Goal: Information Seeking & Learning: Learn about a topic

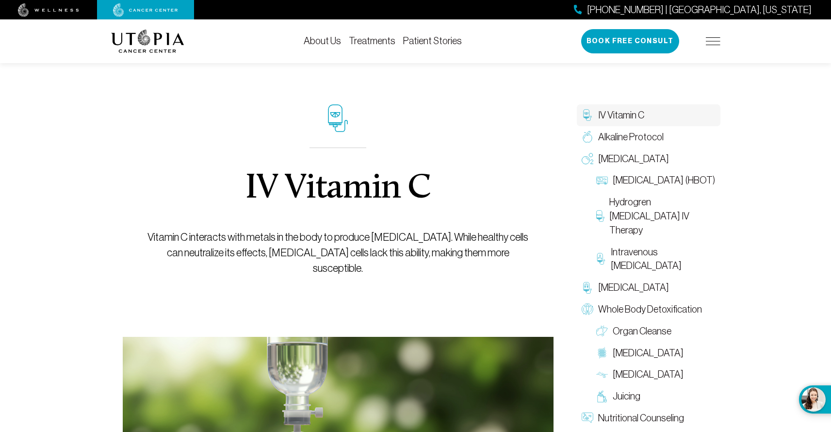
click at [375, 46] on li "Treatments" at bounding box center [372, 41] width 47 height 12
click at [374, 42] on link "Treatments" at bounding box center [372, 40] width 47 height 11
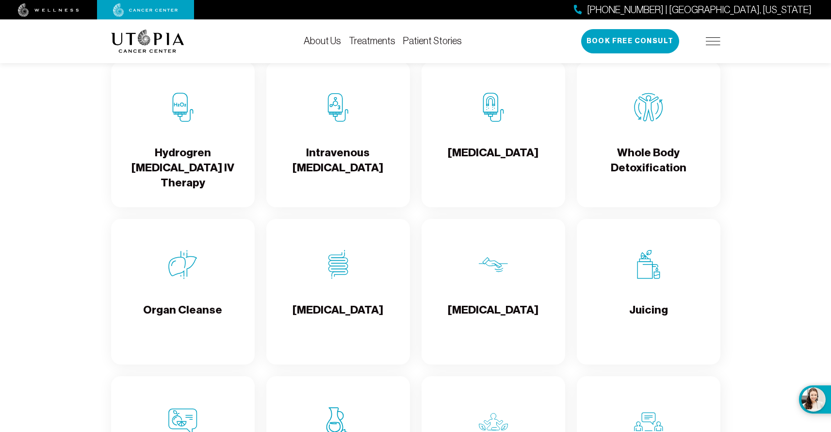
scroll to position [1166, 0]
click at [645, 161] on h4 "Whole Body Detoxification" at bounding box center [649, 160] width 128 height 32
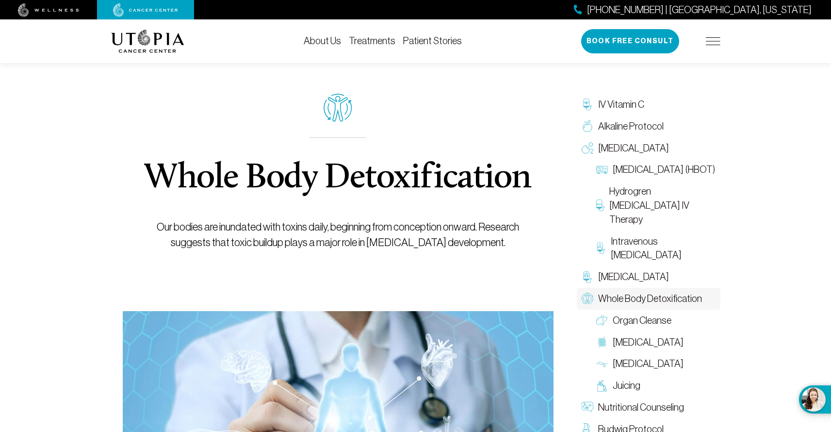
scroll to position [13, 0]
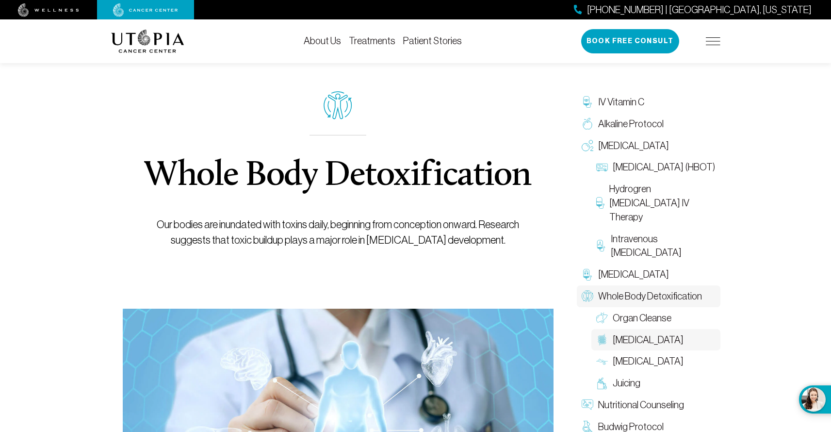
click at [660, 344] on span "[MEDICAL_DATA]" at bounding box center [648, 340] width 71 height 14
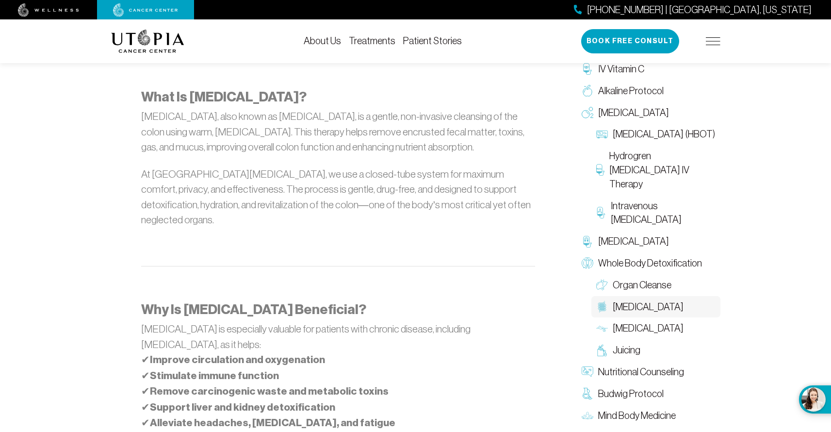
scroll to position [649, 0]
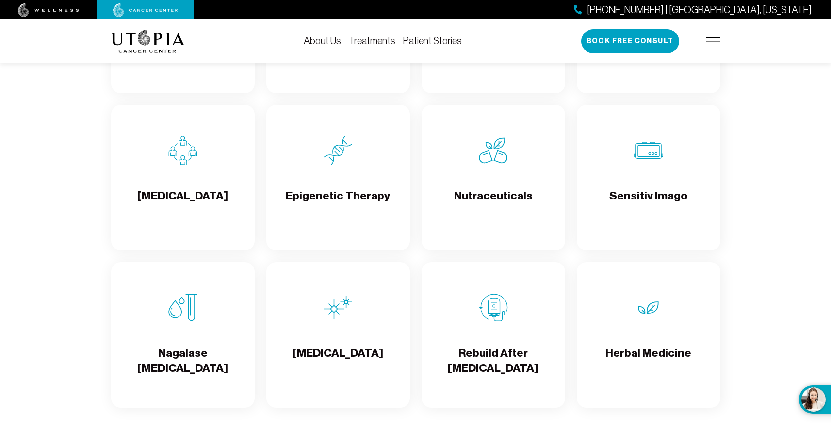
scroll to position [1867, 0]
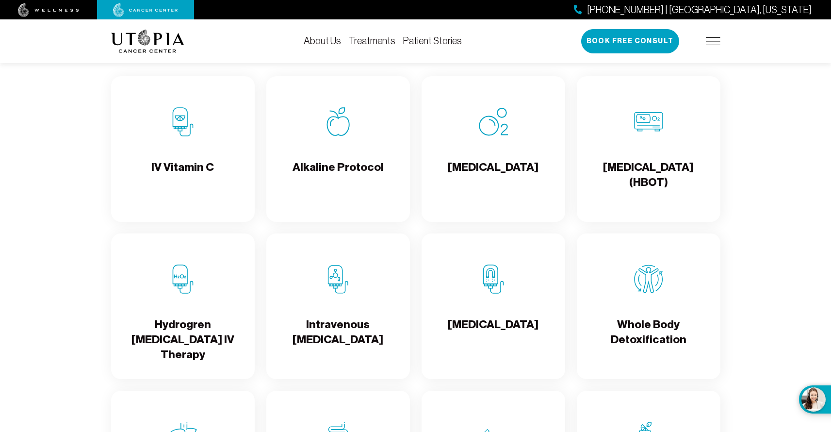
click at [214, 309] on div "Hydrogren [MEDICAL_DATA] IV Therapy" at bounding box center [183, 306] width 144 height 146
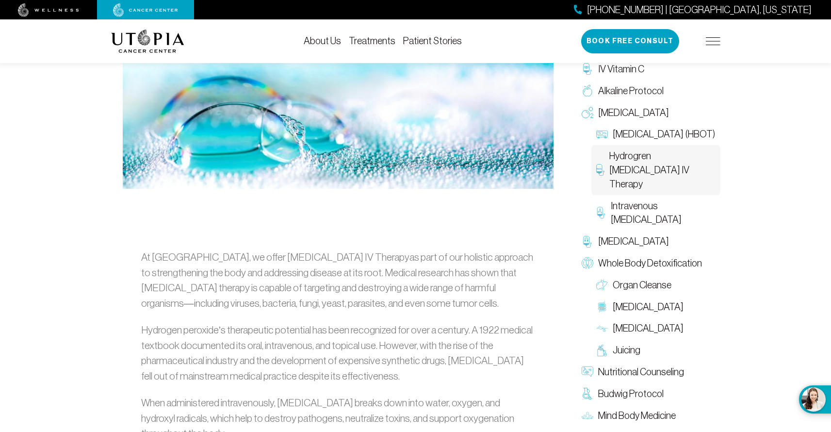
scroll to position [237, 0]
